Goal: Transaction & Acquisition: Purchase product/service

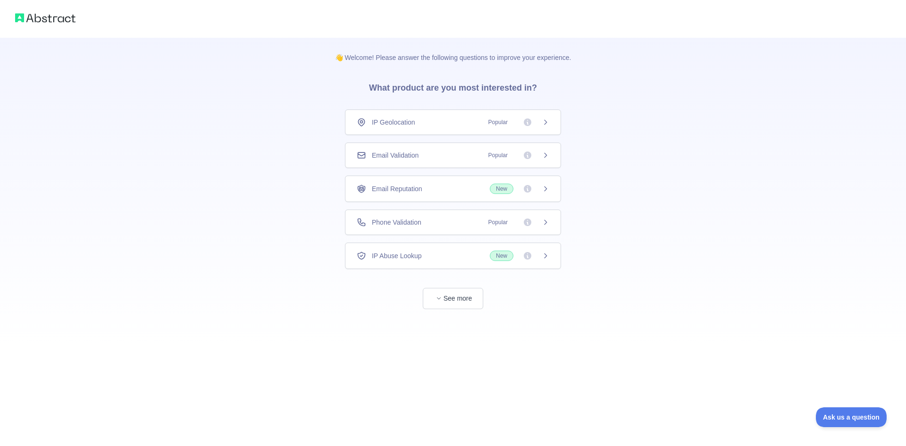
click at [446, 121] on div "IP Geolocation Popular" at bounding box center [453, 122] width 193 height 9
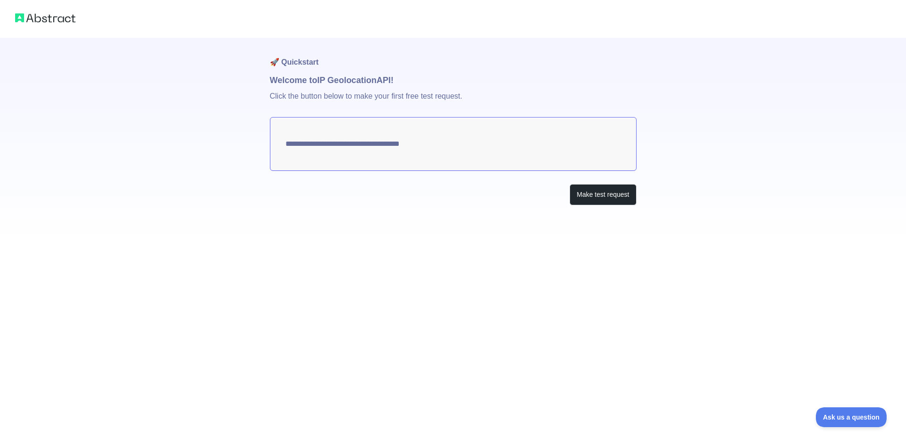
type textarea "**********"
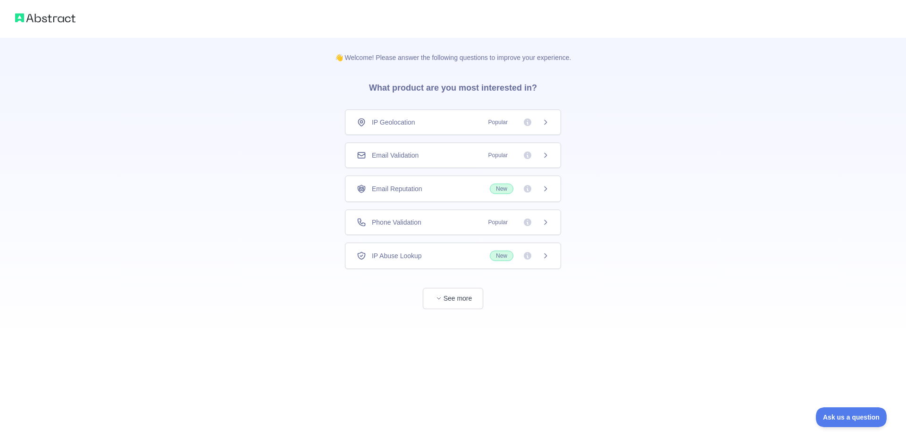
click at [463, 121] on div "IP Geolocation Popular" at bounding box center [453, 122] width 193 height 9
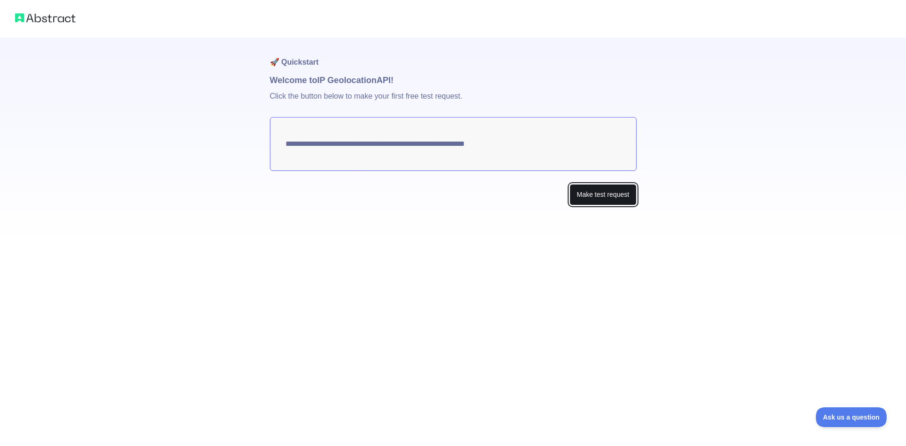
click at [607, 193] on button "Make test request" at bounding box center [603, 194] width 67 height 21
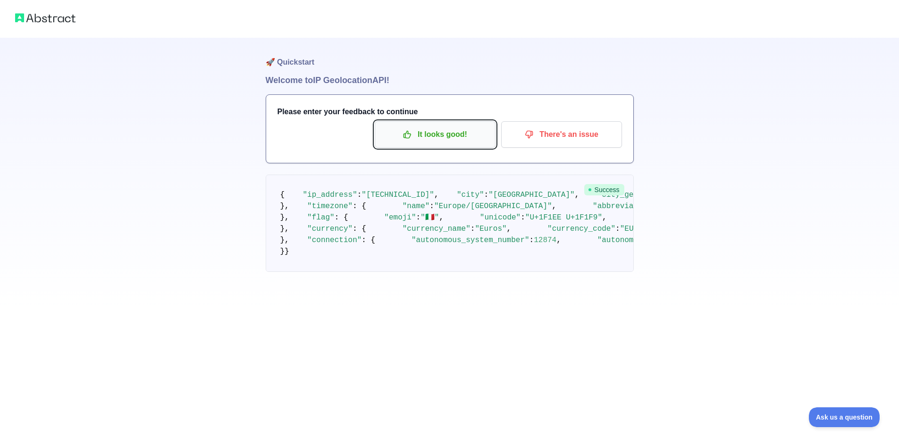
click at [429, 127] on p "It looks good!" at bounding box center [435, 134] width 107 height 16
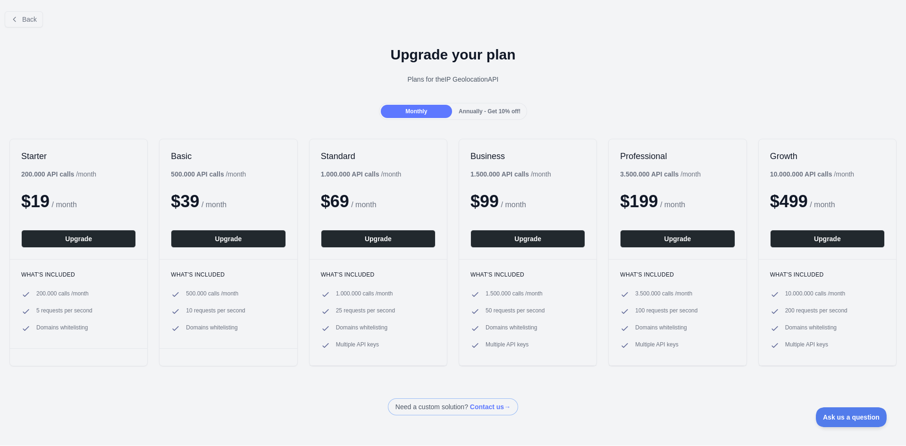
click at [474, 110] on span "Annually - Get 10% off!" at bounding box center [490, 111] width 62 height 7
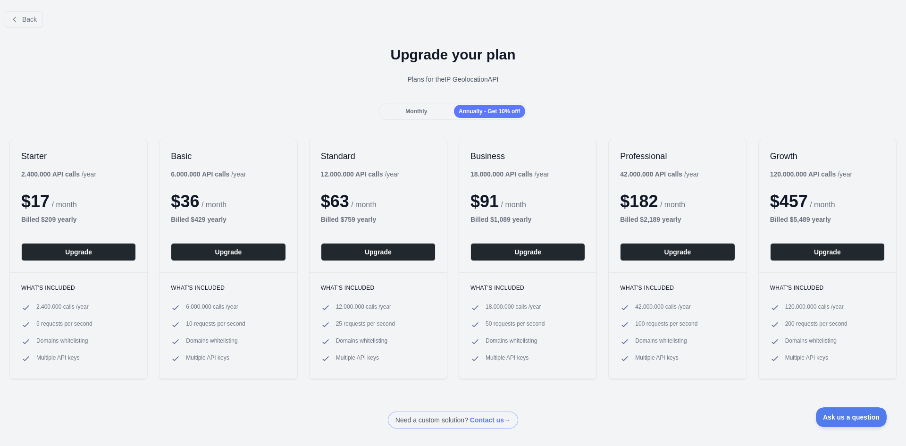
click at [415, 109] on span "Monthly" at bounding box center [416, 111] width 22 height 7
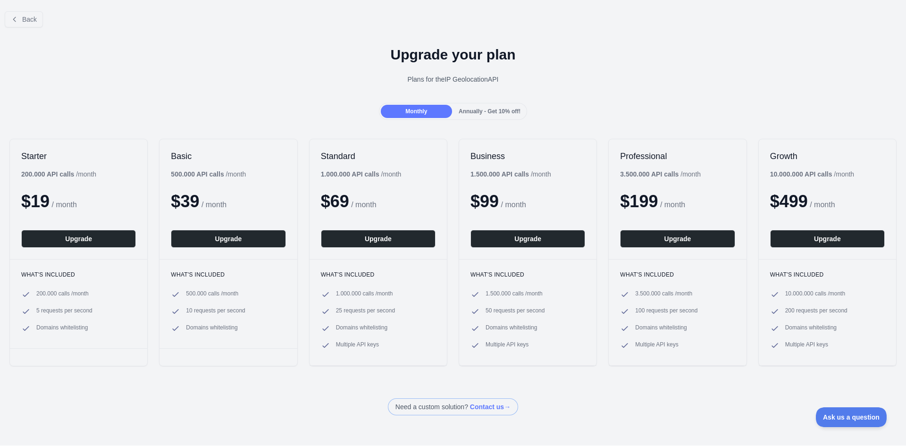
click at [67, 172] on b "200.000 API calls" at bounding box center [47, 174] width 53 height 8
click at [441, 69] on div "Upgrade your plan Plans for the IP Geolocation API" at bounding box center [453, 69] width 906 height 68
click at [442, 109] on div "Monthly" at bounding box center [416, 111] width 71 height 13
click at [49, 212] on div "Starter 200.000 API calls / month $ 19 / month Upgrade" at bounding box center [78, 199] width 137 height 120
click at [51, 163] on div "Starter 200.000 API calls / month $ 19 / month Upgrade" at bounding box center [78, 199] width 137 height 120
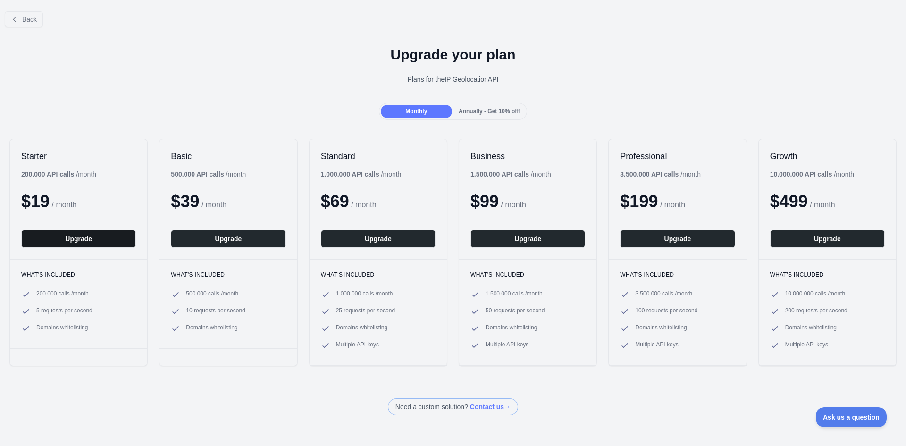
click at [44, 239] on button "Upgrade" at bounding box center [78, 239] width 115 height 18
click at [86, 244] on button "Upgrade" at bounding box center [78, 239] width 115 height 18
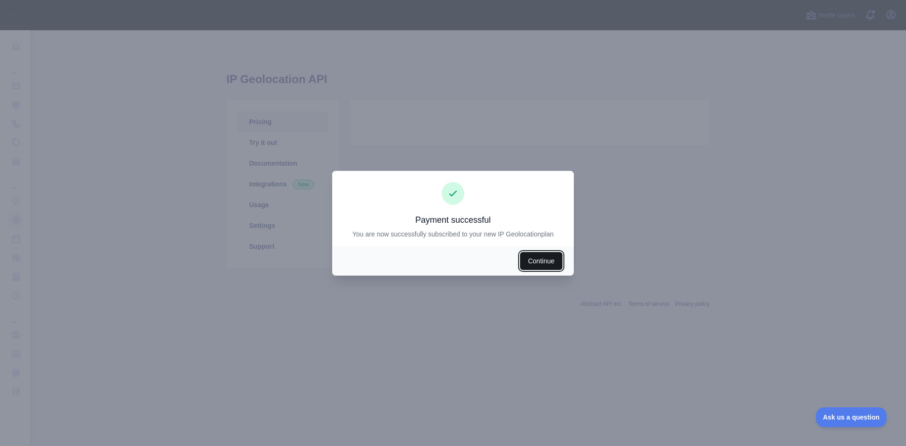
click at [552, 259] on button "Continue" at bounding box center [541, 261] width 42 height 18
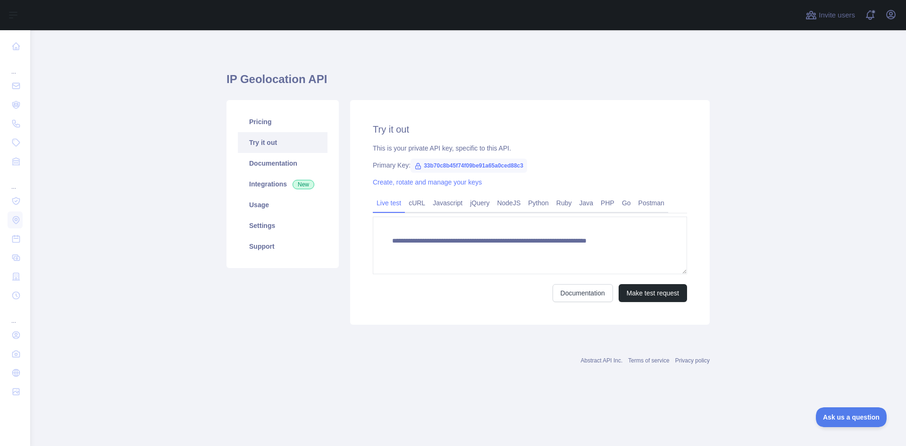
type textarea "**********"
drag, startPoint x: 524, startPoint y: 164, endPoint x: 420, endPoint y: 165, distance: 103.8
click at [420, 165] on span "33b70c8b45f74f09be91a65a0ced88c3" at bounding box center [469, 166] width 117 height 14
copy span "33b70c8b45f74f09be91a65a0ced88c3"
click at [682, 293] on button "Make test request" at bounding box center [653, 293] width 68 height 18
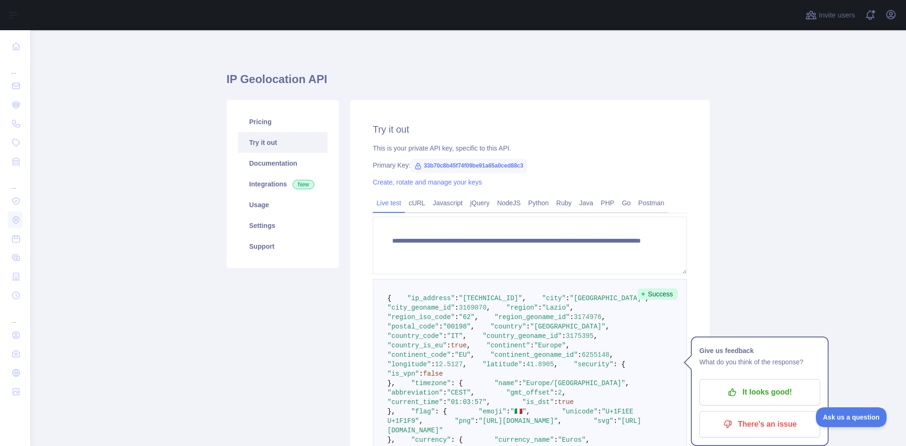
click at [715, 221] on main "**********" at bounding box center [468, 238] width 876 height 416
drag, startPoint x: 675, startPoint y: 110, endPoint x: 562, endPoint y: 116, distance: 113.4
click at [673, 112] on div "**********" at bounding box center [530, 332] width 360 height 464
click at [891, 16] on icon "button" at bounding box center [890, 14] width 11 height 11
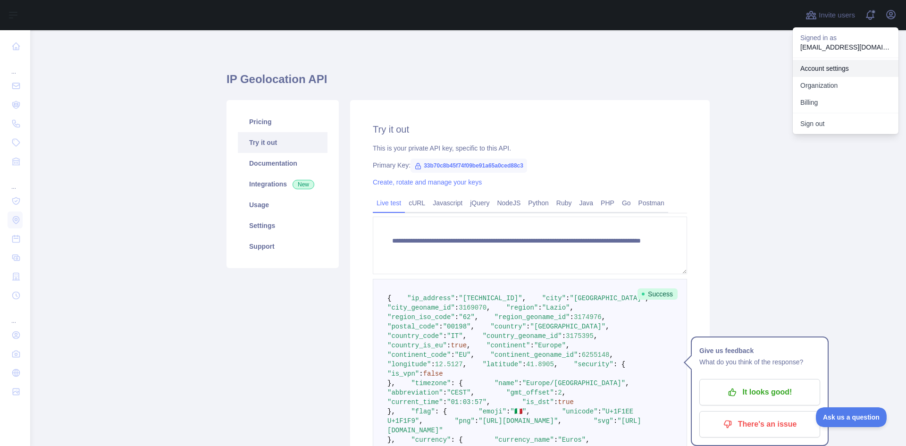
click at [819, 68] on link "Account settings" at bounding box center [846, 68] width 106 height 17
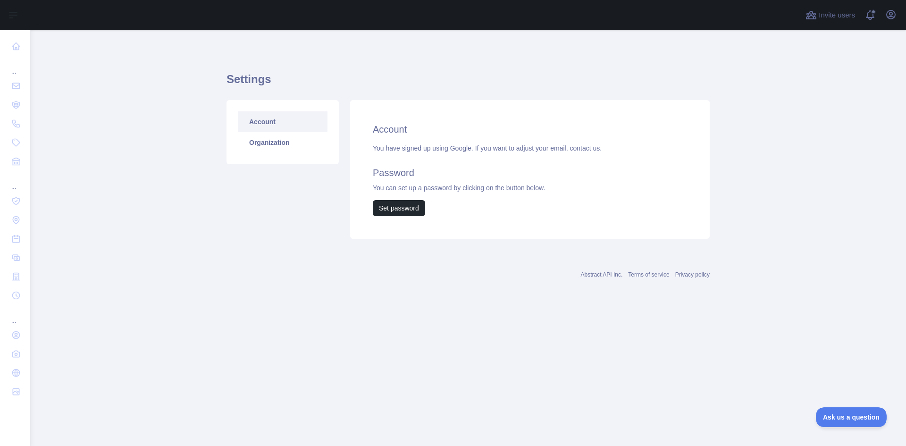
click at [405, 125] on h2 "Account" at bounding box center [530, 129] width 314 height 13
click at [271, 149] on link "Organization" at bounding box center [283, 142] width 90 height 21
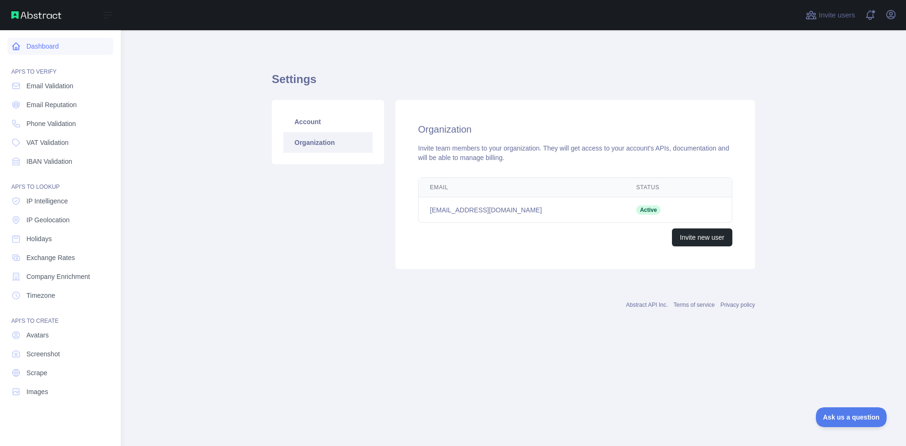
click at [50, 43] on link "Dashboard" at bounding box center [61, 46] width 106 height 17
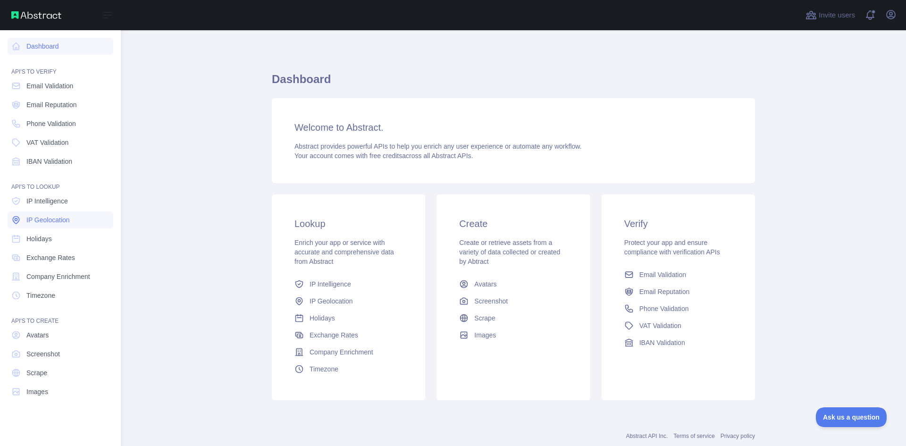
click at [71, 223] on link "IP Geolocation" at bounding box center [61, 219] width 106 height 17
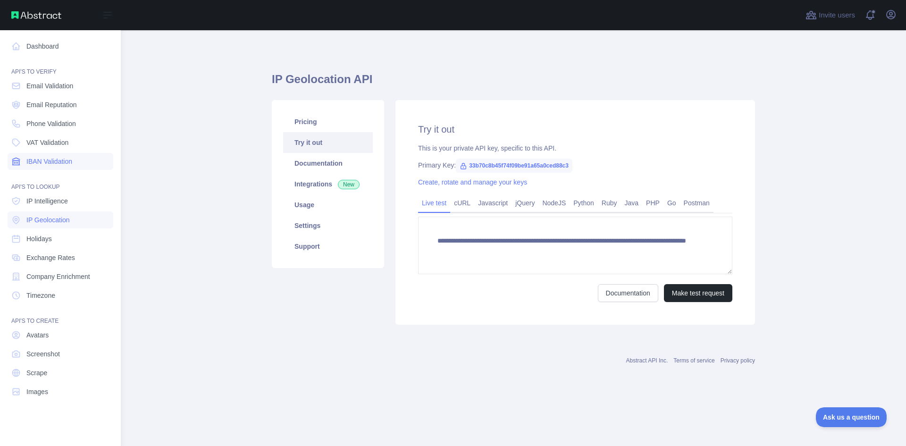
click at [74, 165] on link "IBAN Validation" at bounding box center [61, 161] width 106 height 17
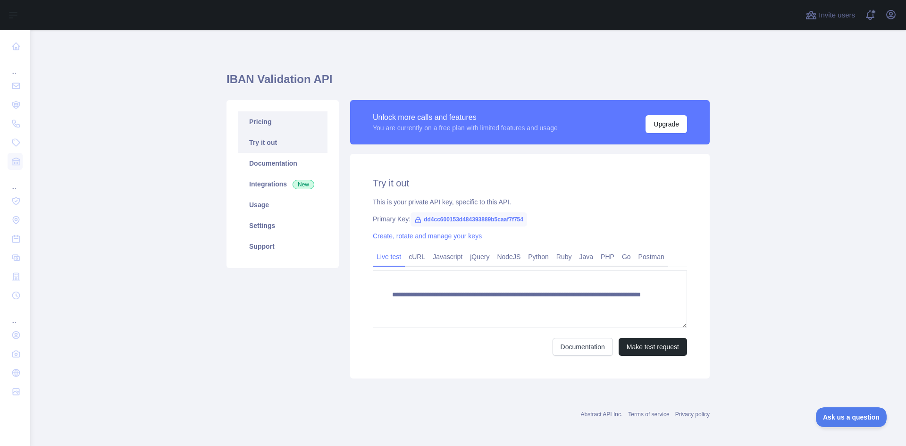
click at [298, 116] on link "Pricing" at bounding box center [283, 121] width 90 height 21
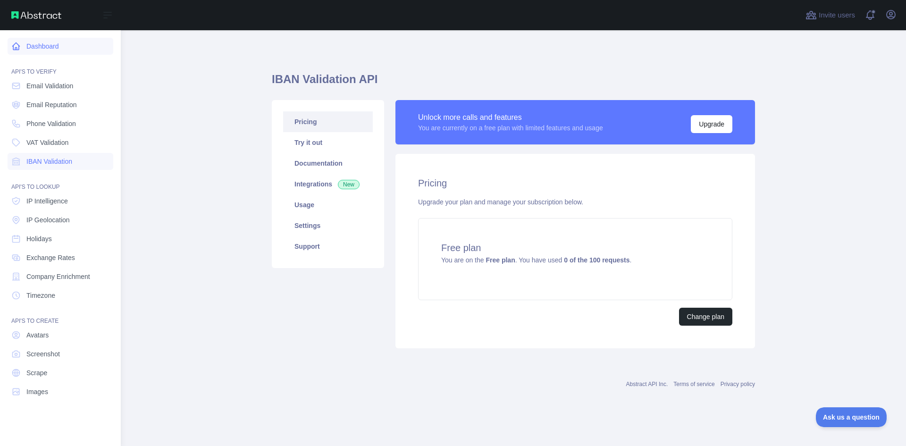
click at [48, 46] on link "Dashboard" at bounding box center [61, 46] width 106 height 17
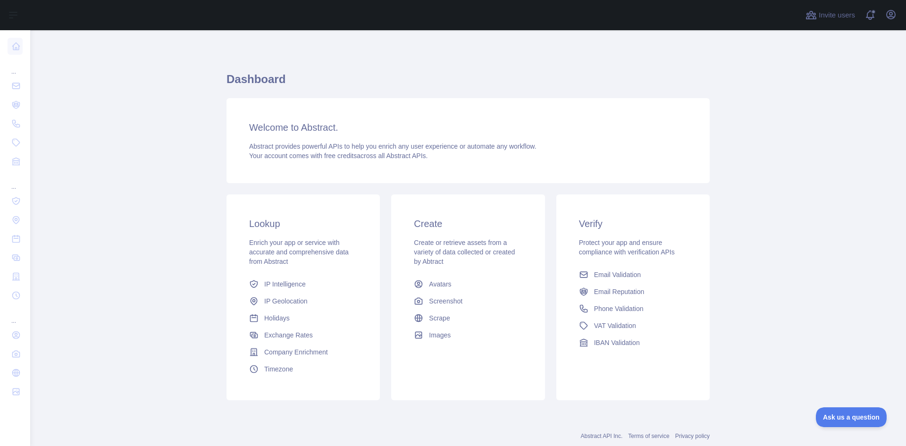
click at [266, 253] on span "Enrich your app or service with accurate and comprehensive data from Abstract" at bounding box center [299, 252] width 100 height 26
click at [286, 299] on span "IP Geolocation" at bounding box center [285, 300] width 43 height 9
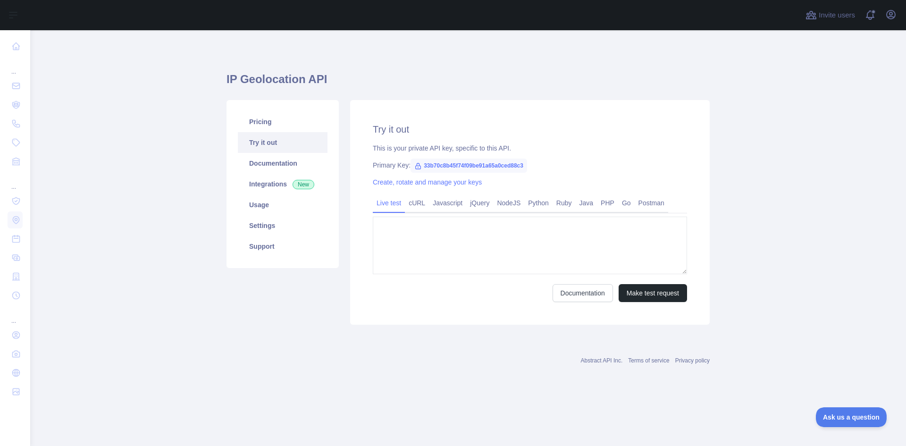
type textarea "**********"
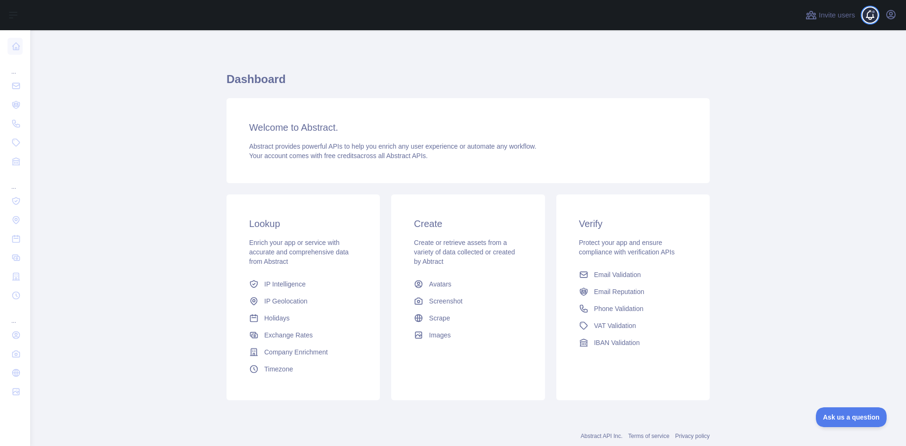
click at [866, 11] on span at bounding box center [874, 15] width 19 height 30
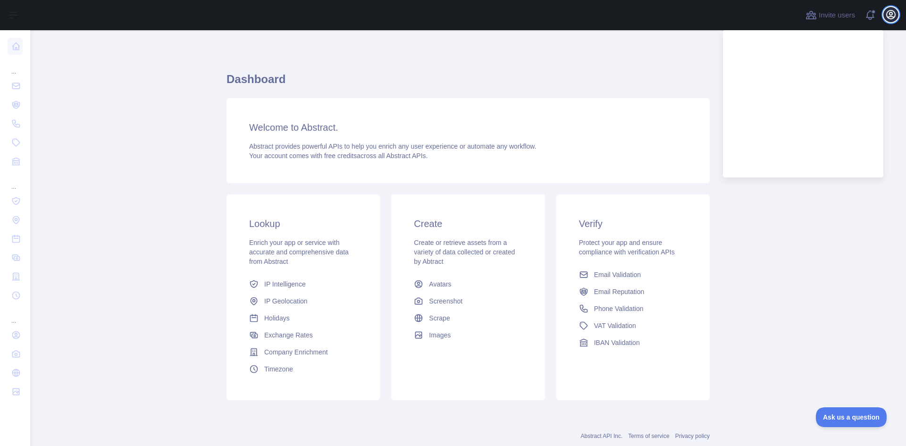
click at [886, 13] on icon "button" at bounding box center [890, 14] width 11 height 11
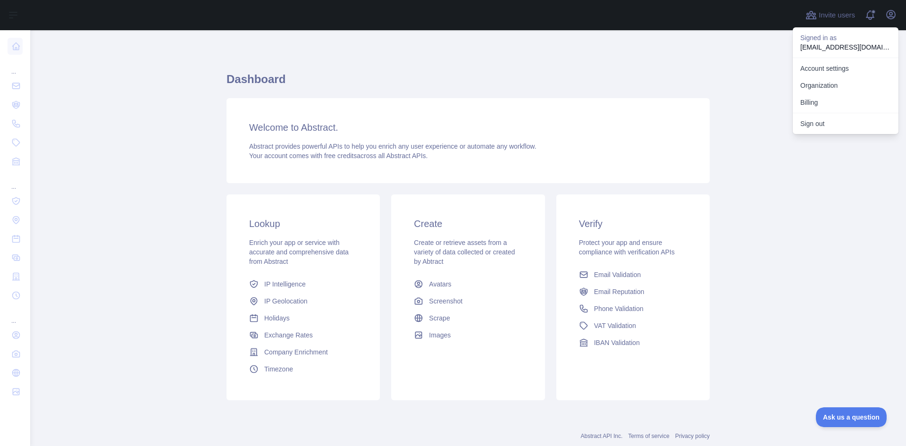
click at [398, 152] on span "Your account comes with free credits across all Abstract APIs." at bounding box center [338, 156] width 178 height 8
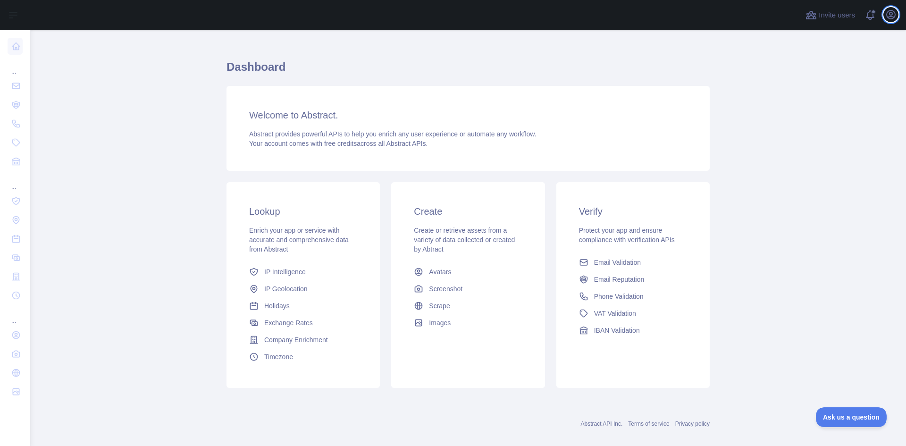
scroll to position [24, 0]
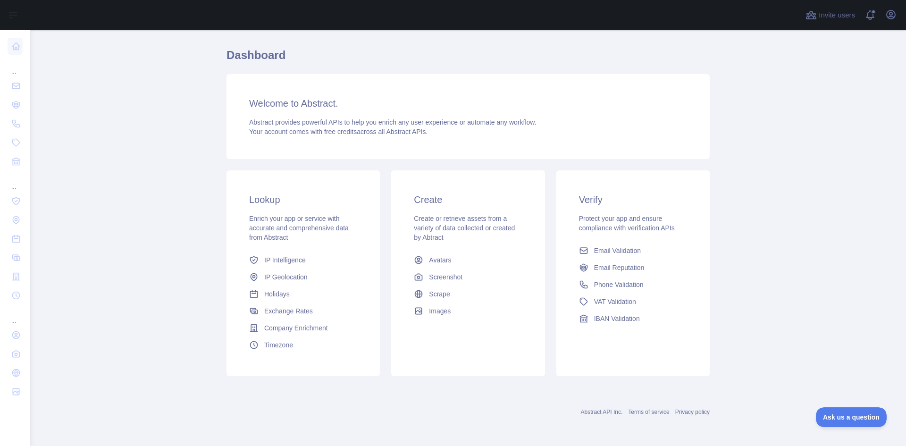
click at [324, 132] on span "free credits" at bounding box center [340, 132] width 33 height 8
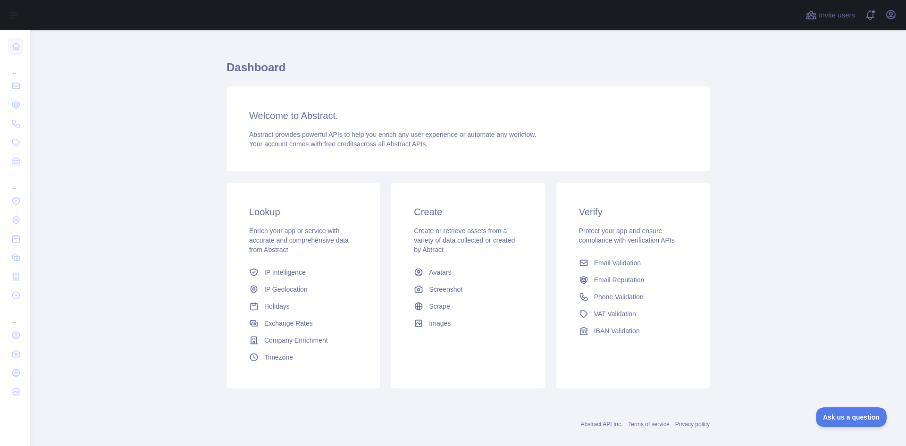
scroll to position [0, 0]
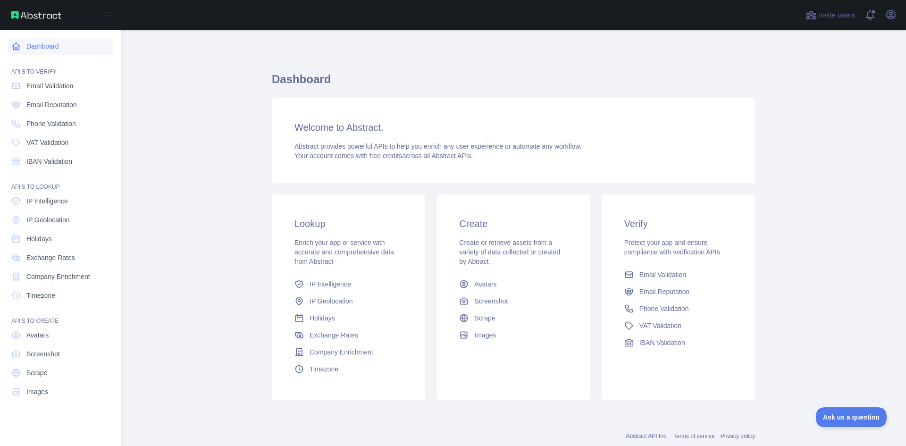
click at [51, 45] on link "Dashboard" at bounding box center [61, 46] width 106 height 17
click at [43, 13] on img at bounding box center [36, 15] width 50 height 8
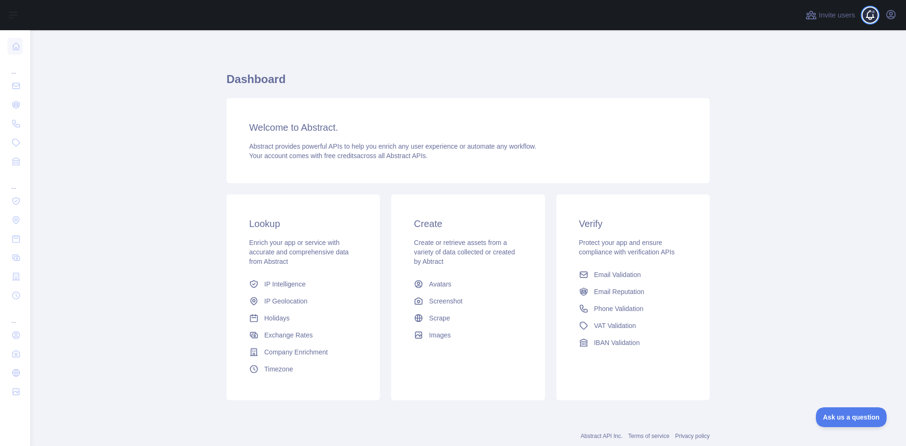
click at [871, 17] on span at bounding box center [874, 15] width 19 height 30
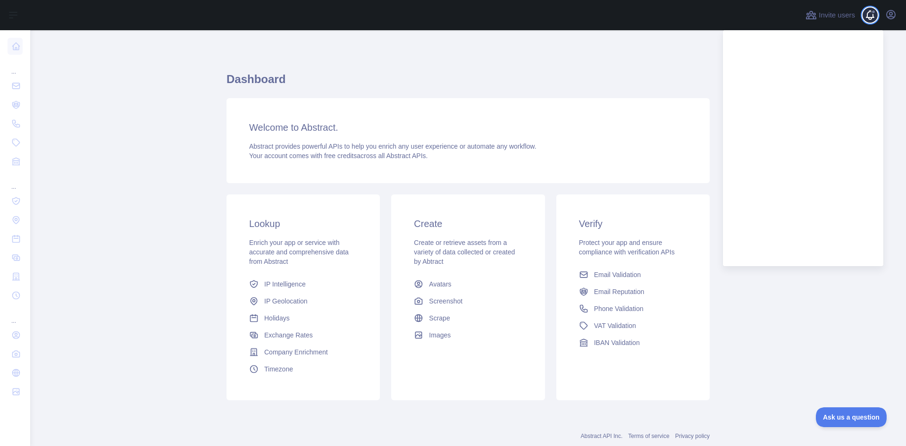
click at [869, 16] on span at bounding box center [874, 15] width 19 height 30
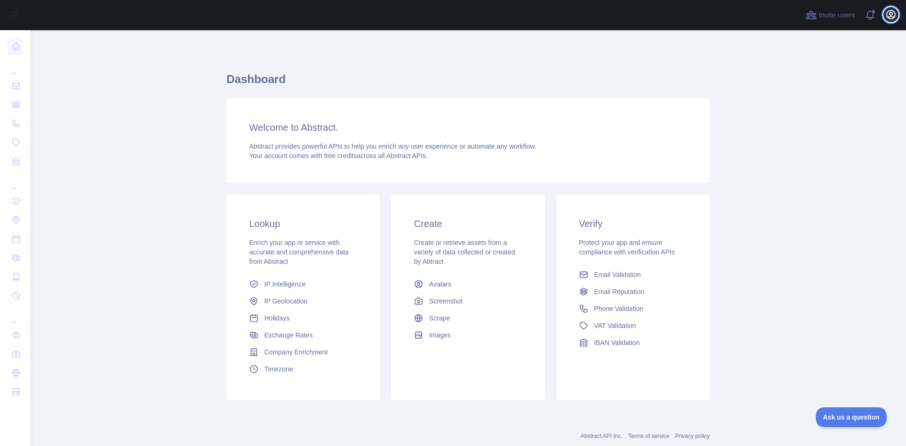
click at [890, 16] on icon "button" at bounding box center [890, 14] width 11 height 11
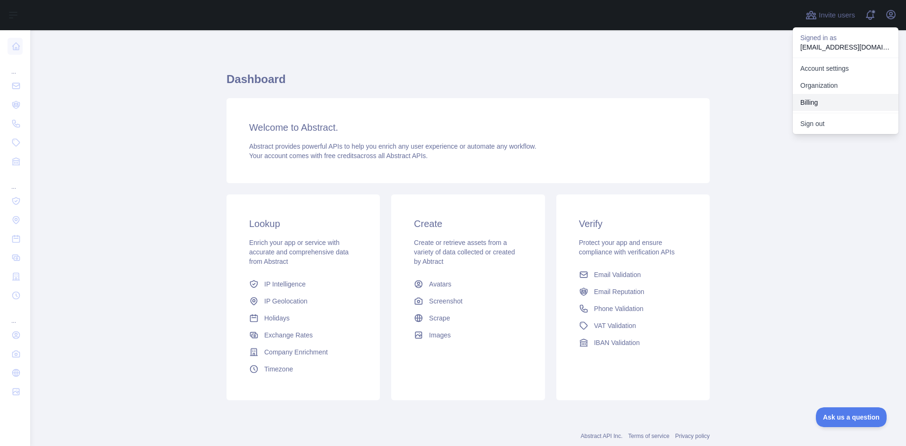
scroll to position [24, 0]
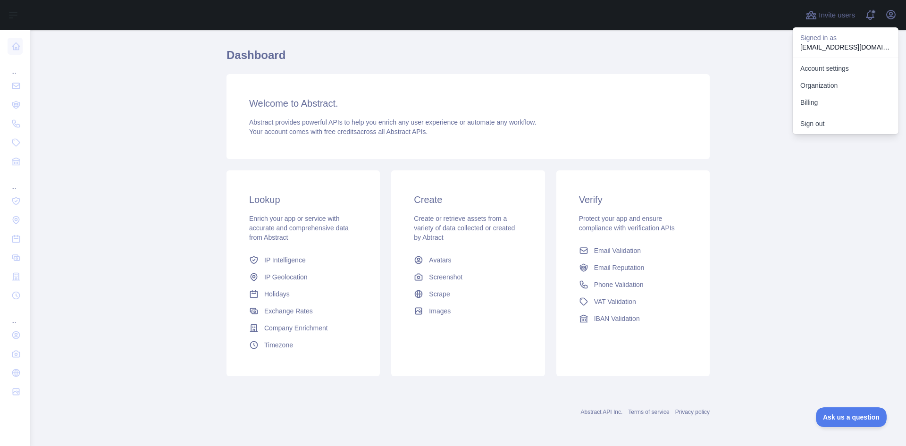
click at [797, 243] on main "Dashboard Welcome to Abstract. Abstract provides powerful APIs to help you enri…" at bounding box center [468, 238] width 876 height 416
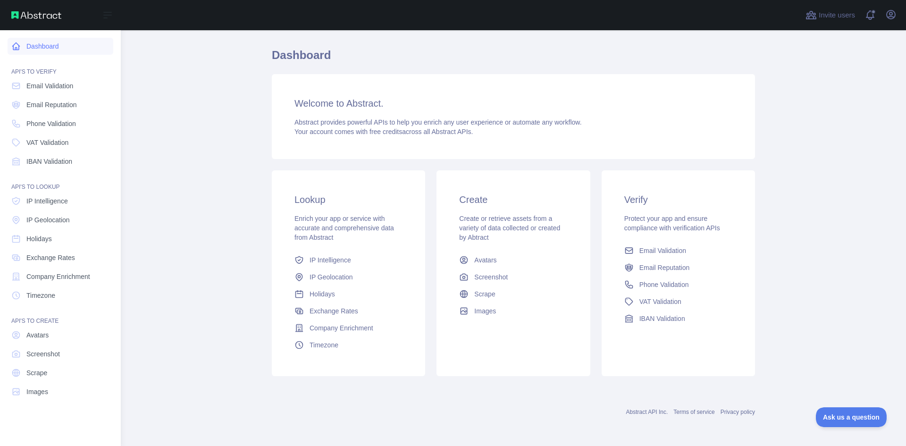
click at [84, 44] on link "Dashboard" at bounding box center [61, 46] width 106 height 17
click at [73, 220] on link "IP Geolocation" at bounding box center [61, 219] width 106 height 17
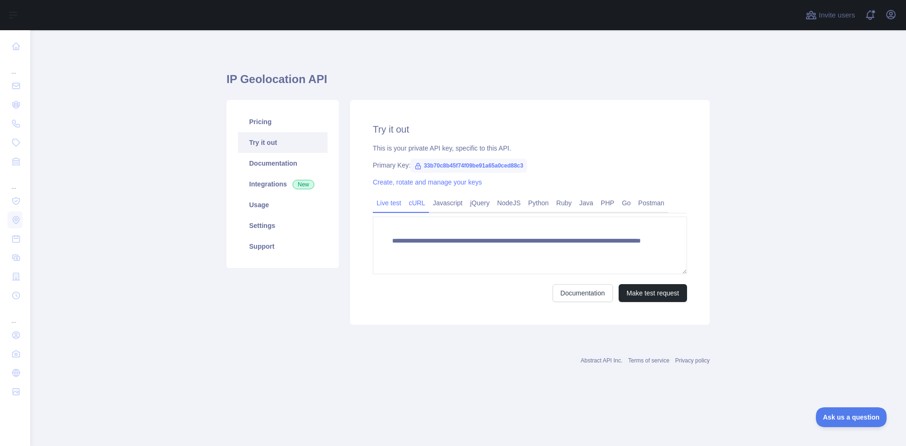
click at [411, 206] on link "cURL" at bounding box center [417, 202] width 24 height 15
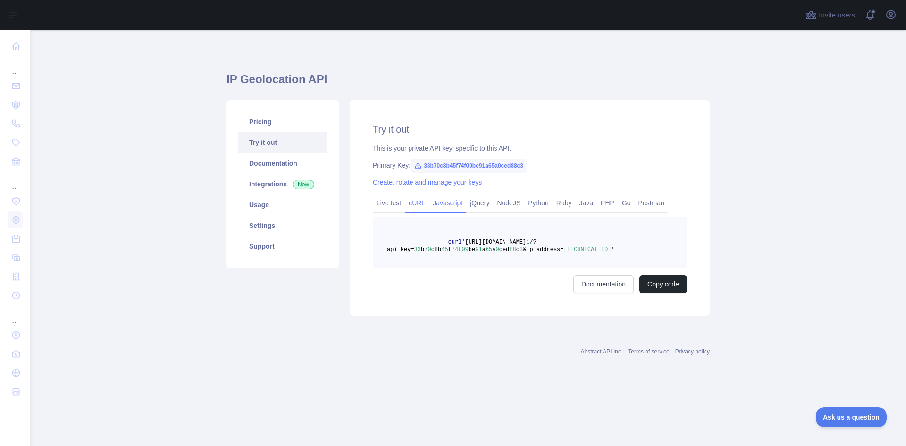
click at [446, 209] on link "Javascript" at bounding box center [447, 202] width 37 height 15
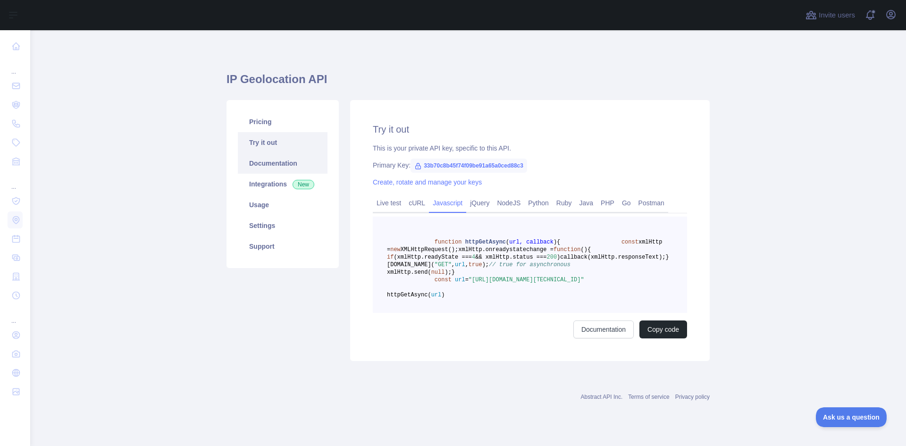
click at [297, 161] on link "Documentation" at bounding box center [283, 163] width 90 height 21
click at [275, 203] on link "Usage" at bounding box center [283, 204] width 90 height 21
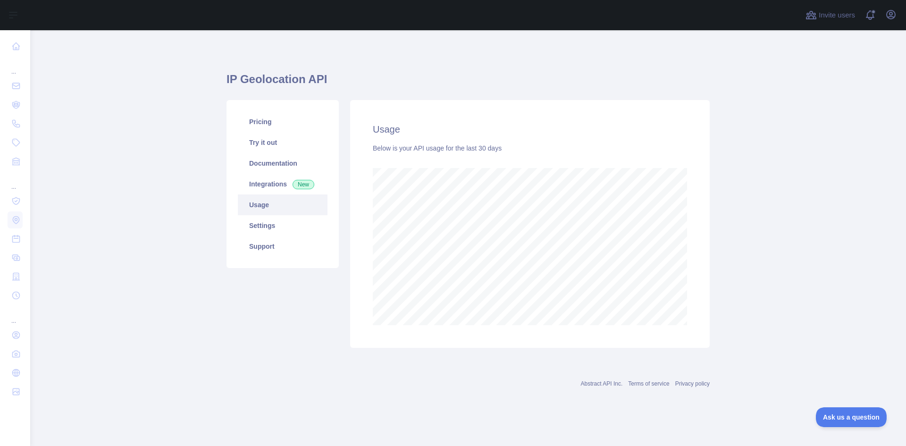
scroll to position [416, 876]
click at [261, 227] on link "Settings" at bounding box center [283, 225] width 90 height 21
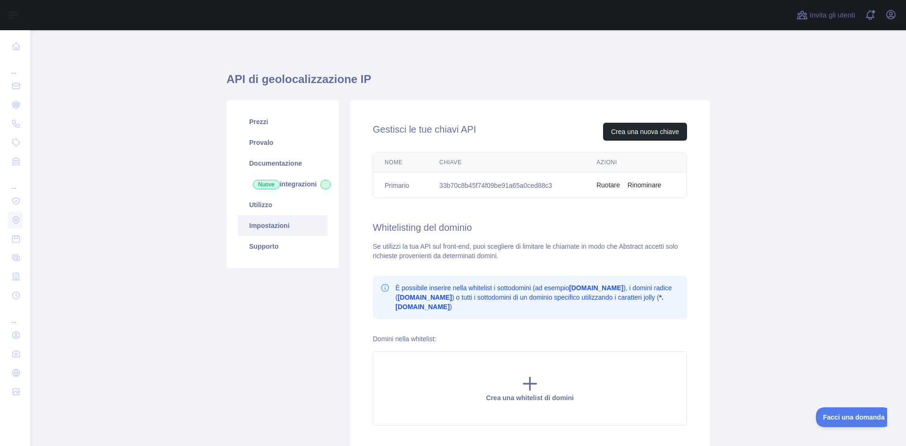
click at [871, 143] on main "API di geolocalizzazione IP Prezzi Provalo Documentazione Nuove integrazioni Ut…" at bounding box center [468, 238] width 876 height 416
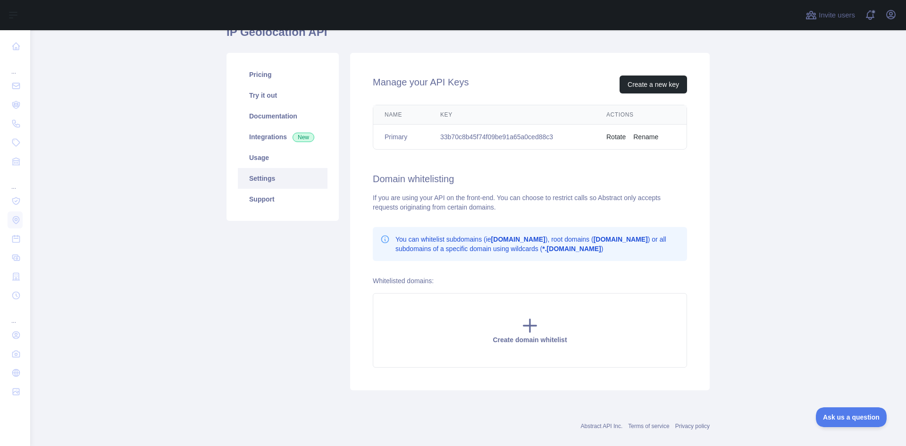
click at [769, 189] on main "IP Geolocation API Pricing Try it out Documentation Integrations New Usage Sett…" at bounding box center [468, 238] width 876 height 416
click at [777, 177] on main "IP Geolocation API Pricing Try it out Documentation Integrations New Usage Sett…" at bounding box center [468, 238] width 876 height 416
click at [269, 156] on link "Usage" at bounding box center [283, 157] width 90 height 21
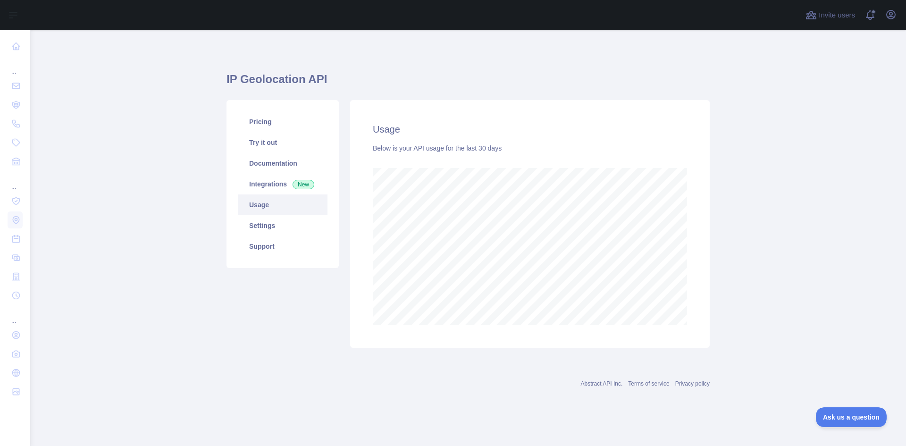
scroll to position [416, 876]
drag, startPoint x: 158, startPoint y: 119, endPoint x: 158, endPoint y: 112, distance: 6.6
click at [158, 118] on main "IP Geolocation API Pricing Try it out Documentation Integrations New Usage Sett…" at bounding box center [468, 238] width 876 height 416
click at [154, 95] on main "IP Geolocation API Pricing Try it out Documentation Integrations New Usage Sett…" at bounding box center [468, 238] width 876 height 416
drag, startPoint x: 89, startPoint y: 97, endPoint x: 84, endPoint y: 82, distance: 16.1
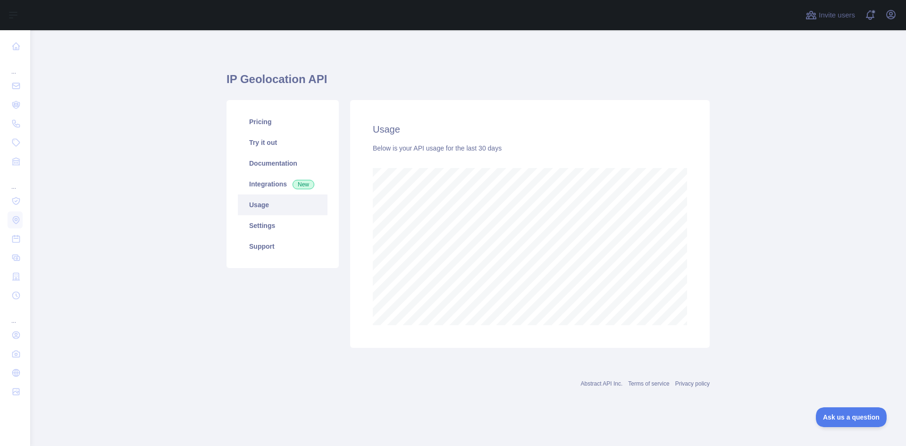
click at [88, 96] on main "IP Geolocation API Pricing Try it out Documentation Integrations New Usage Sett…" at bounding box center [468, 238] width 876 height 416
drag, startPoint x: 84, startPoint y: 82, endPoint x: 68, endPoint y: 6, distance: 77.7
click at [84, 75] on main "IP Geolocation API Pricing Try it out Documentation Integrations New Usage Sett…" at bounding box center [468, 238] width 876 height 416
